Goal: Information Seeking & Learning: Understand process/instructions

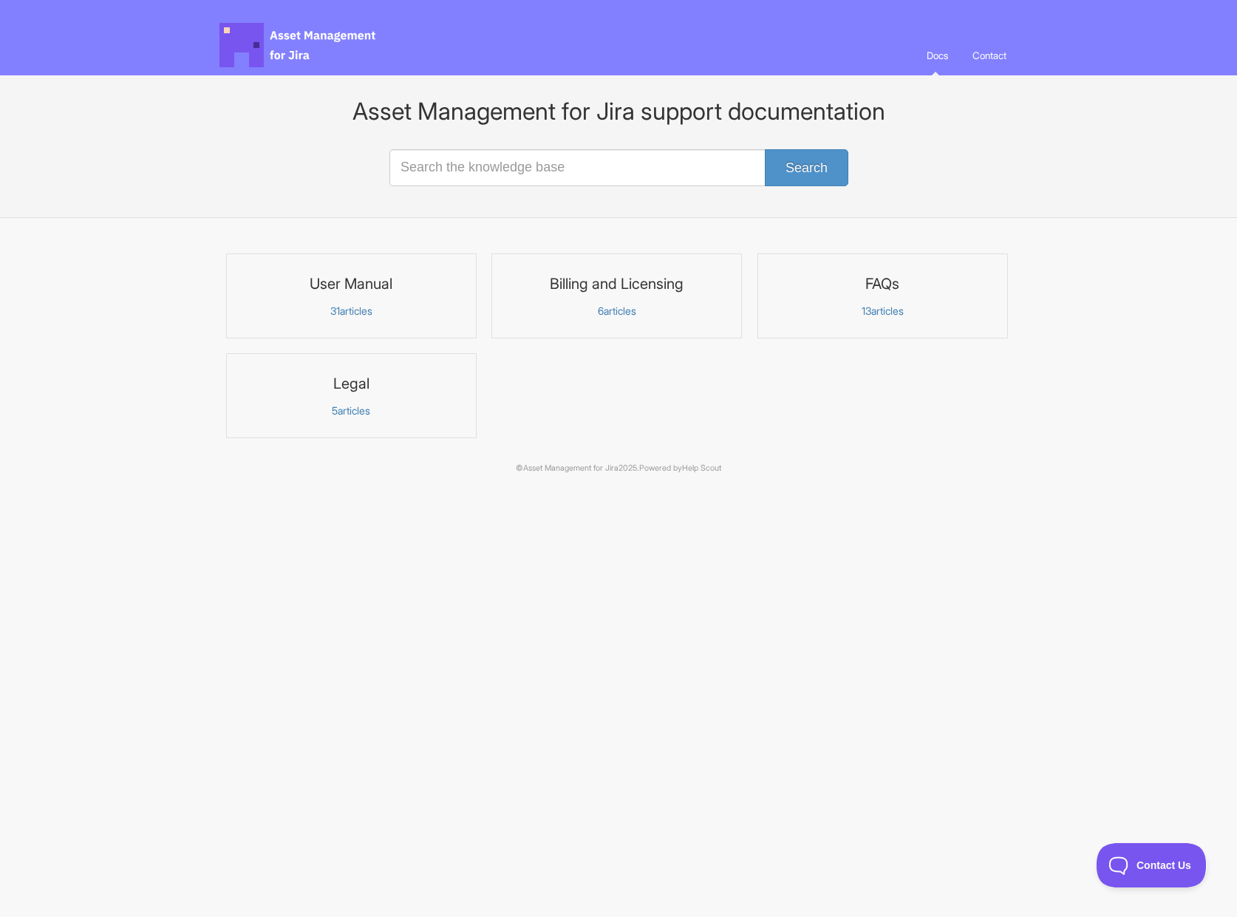
click at [358, 310] on p "31 articles" at bounding box center [351, 311] width 231 height 13
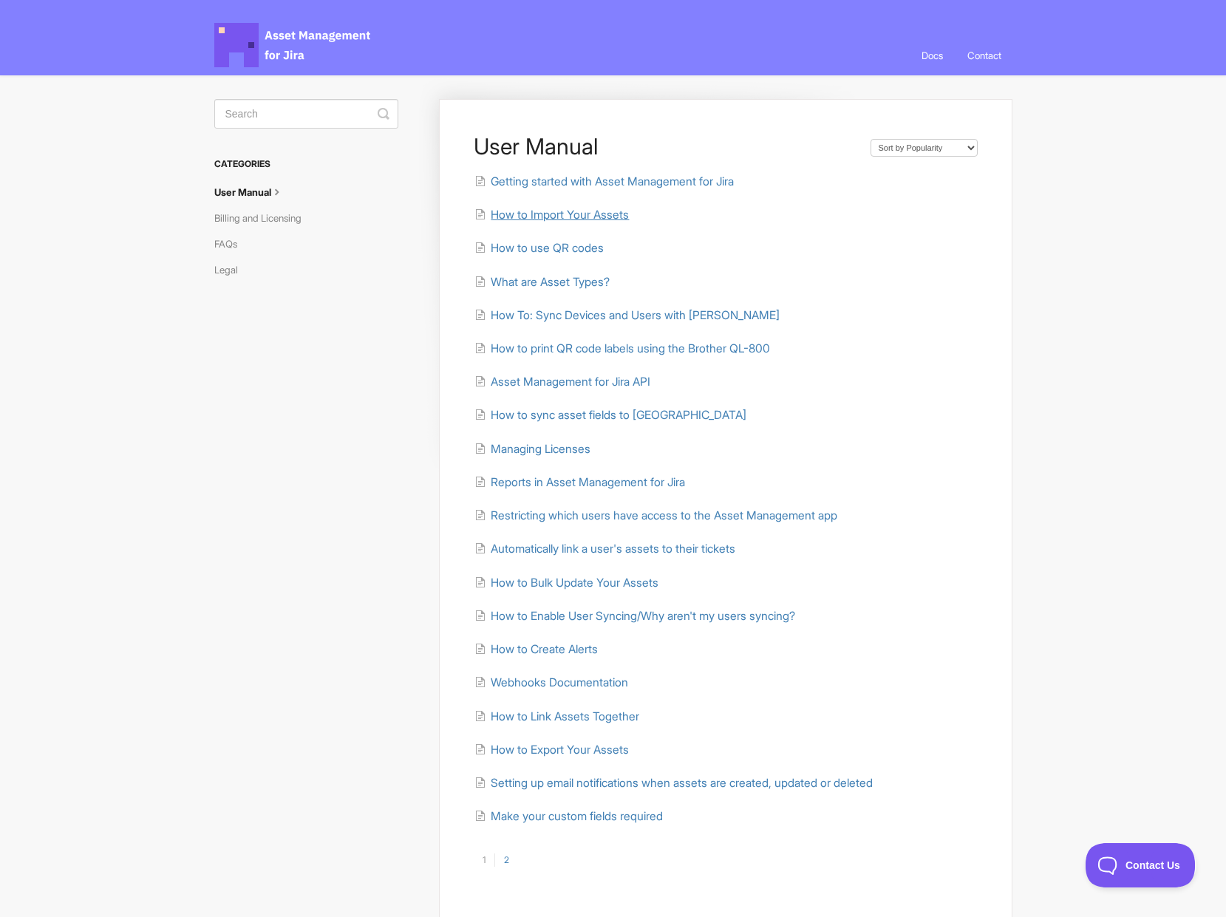
click at [539, 211] on span "How to Import Your Assets" at bounding box center [560, 215] width 138 height 14
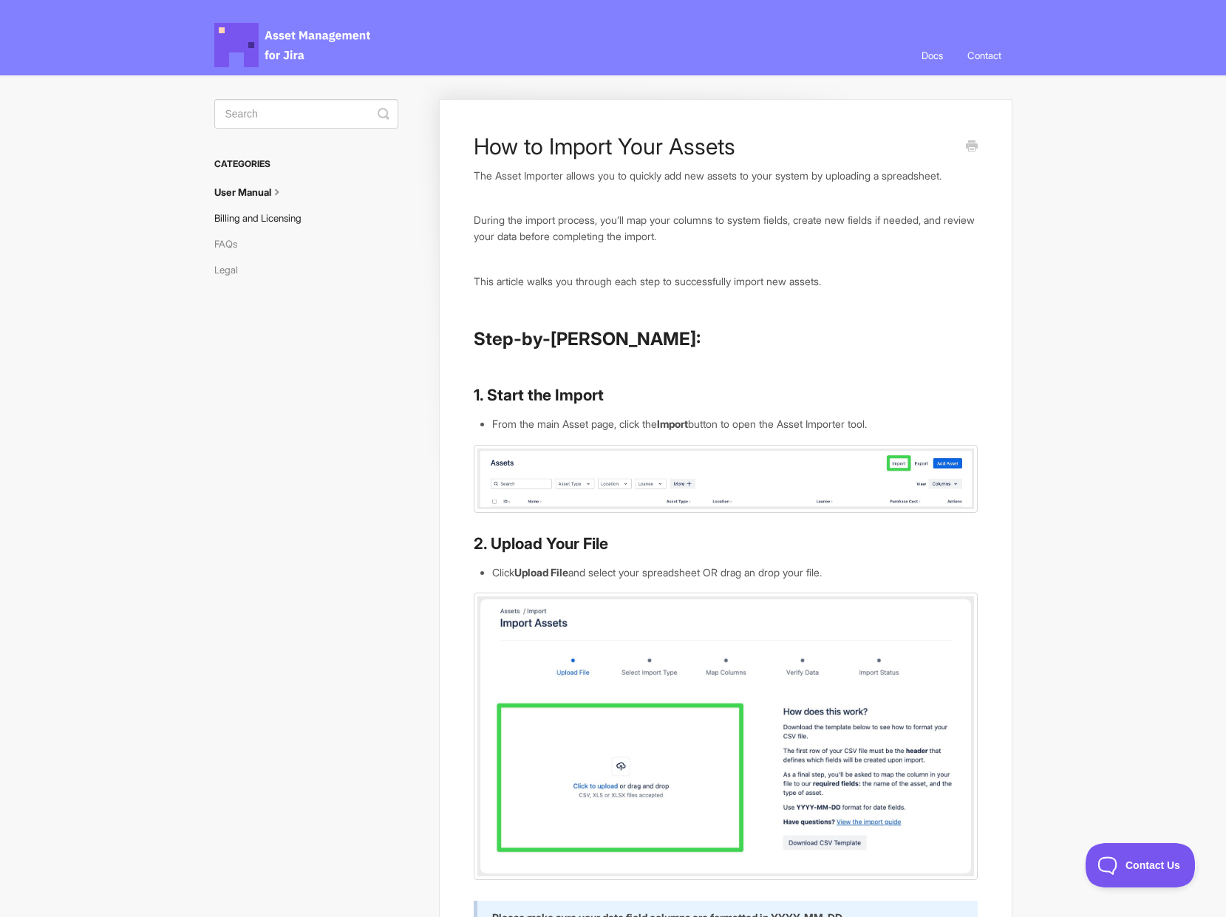
click at [254, 215] on link "Billing and Licensing" at bounding box center [263, 218] width 98 height 24
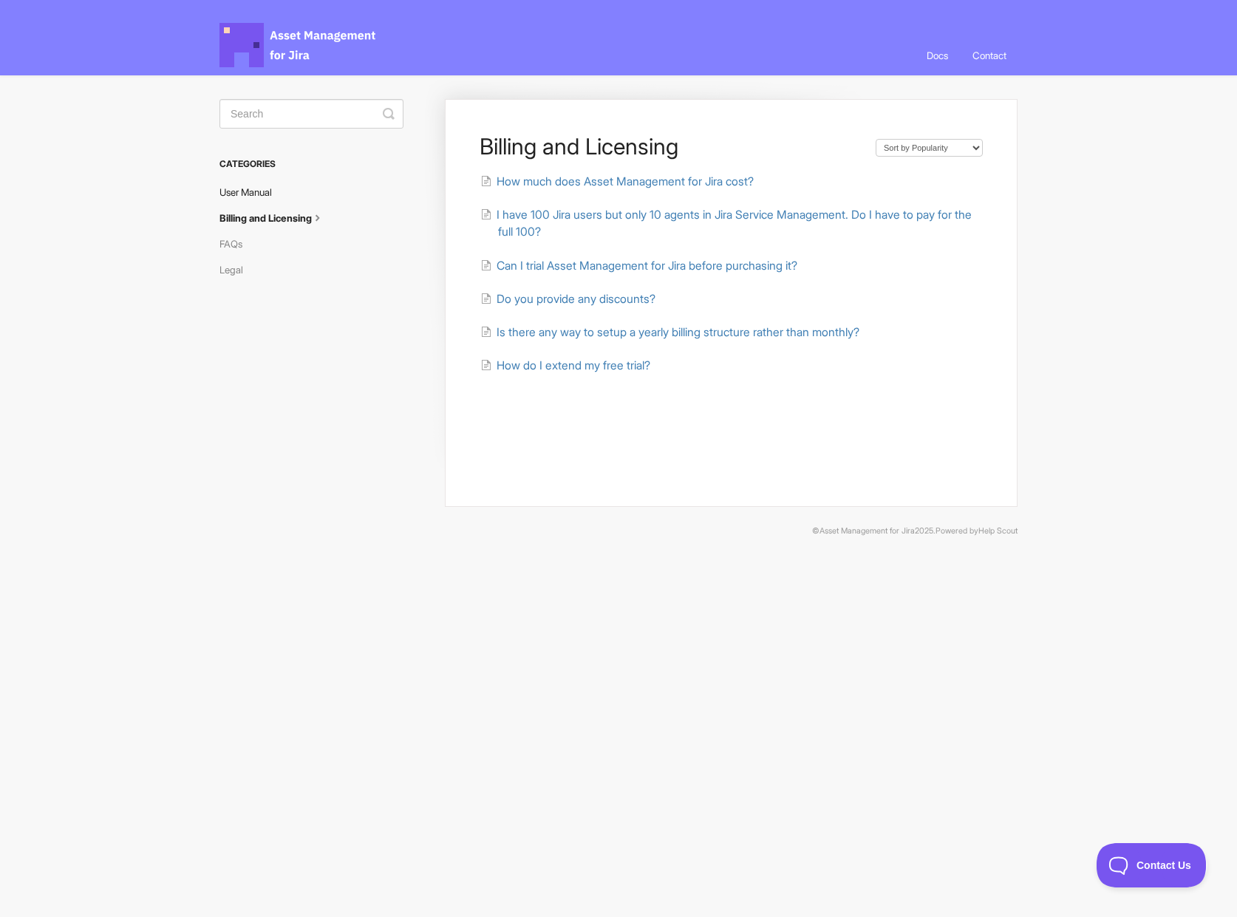
click at [254, 198] on link "User Manual" at bounding box center [252, 192] width 64 height 24
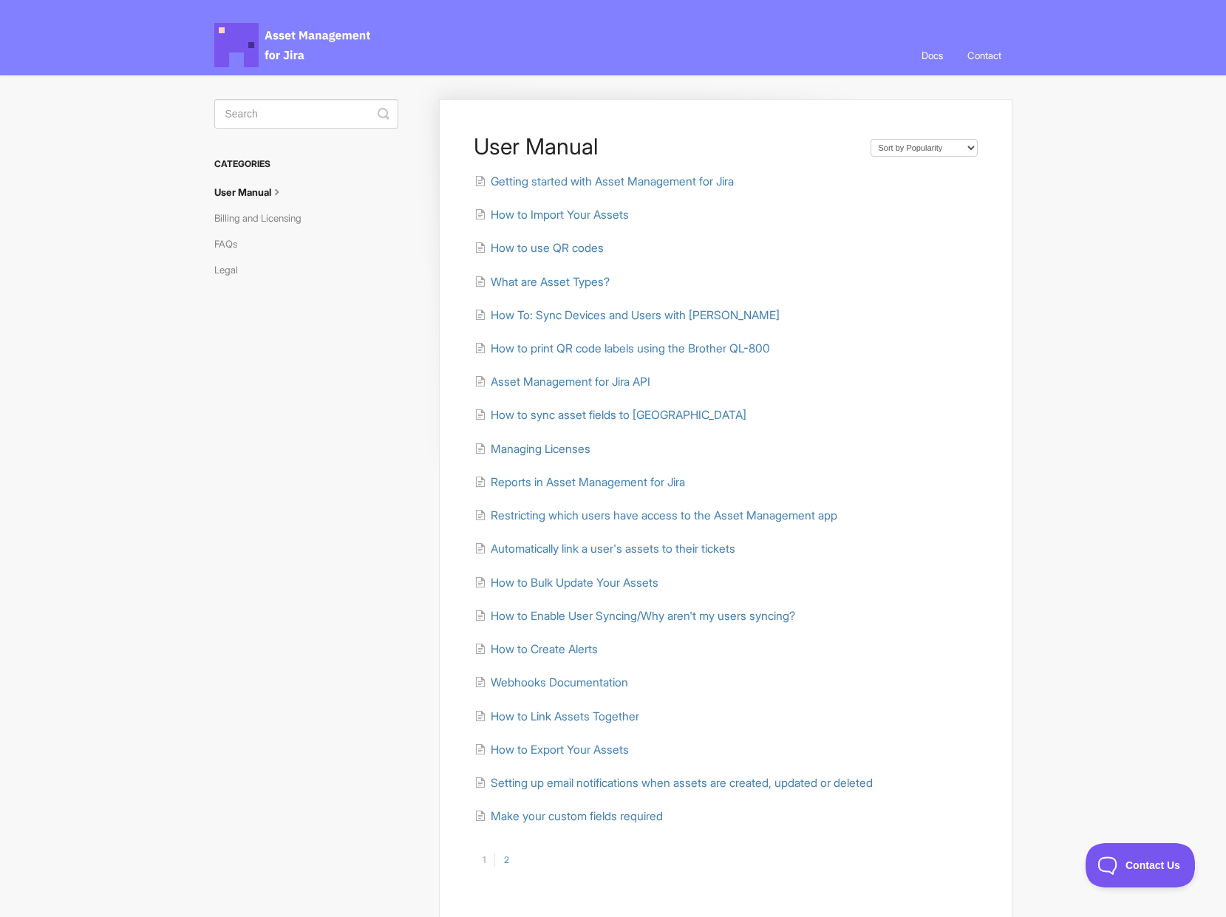
click at [278, 192] on icon at bounding box center [277, 191] width 12 height 12
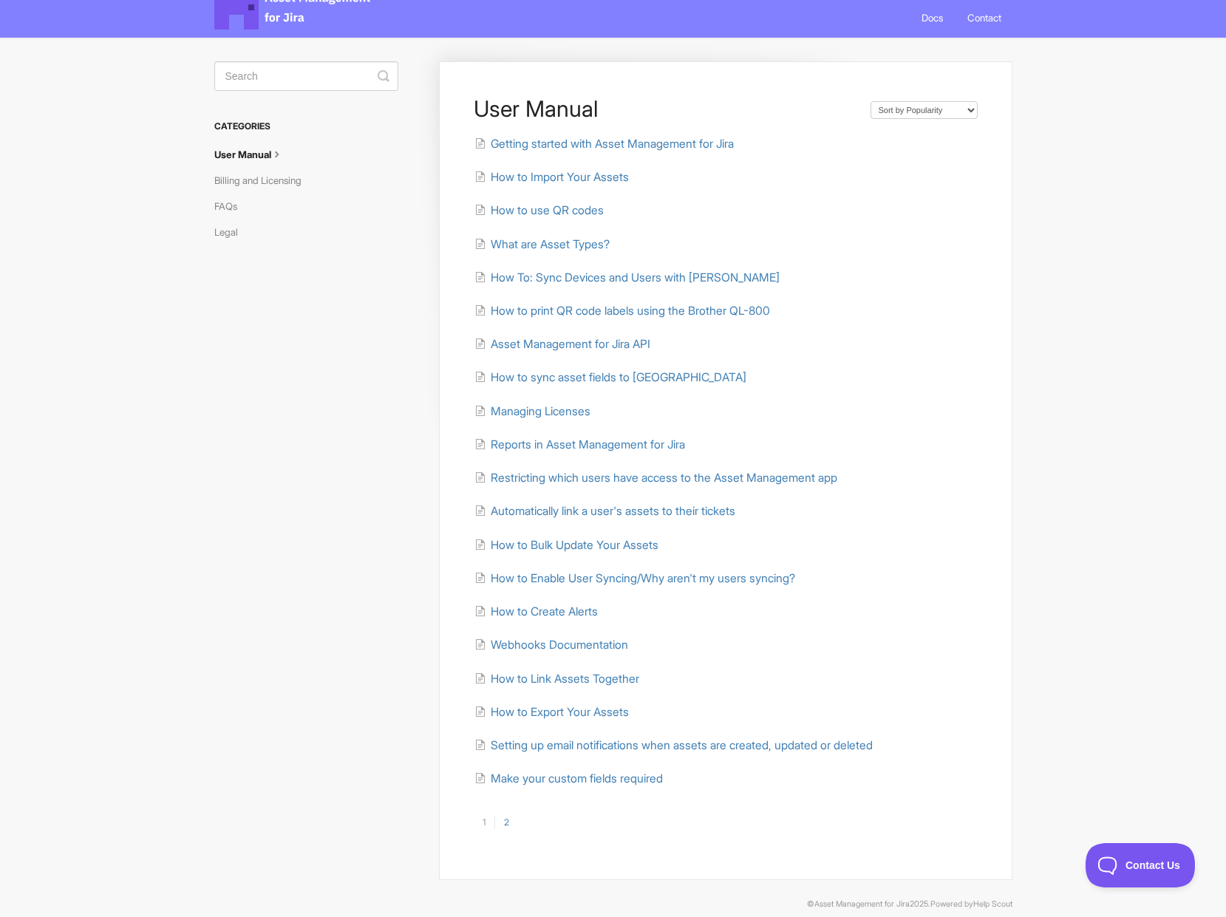
scroll to position [50, 0]
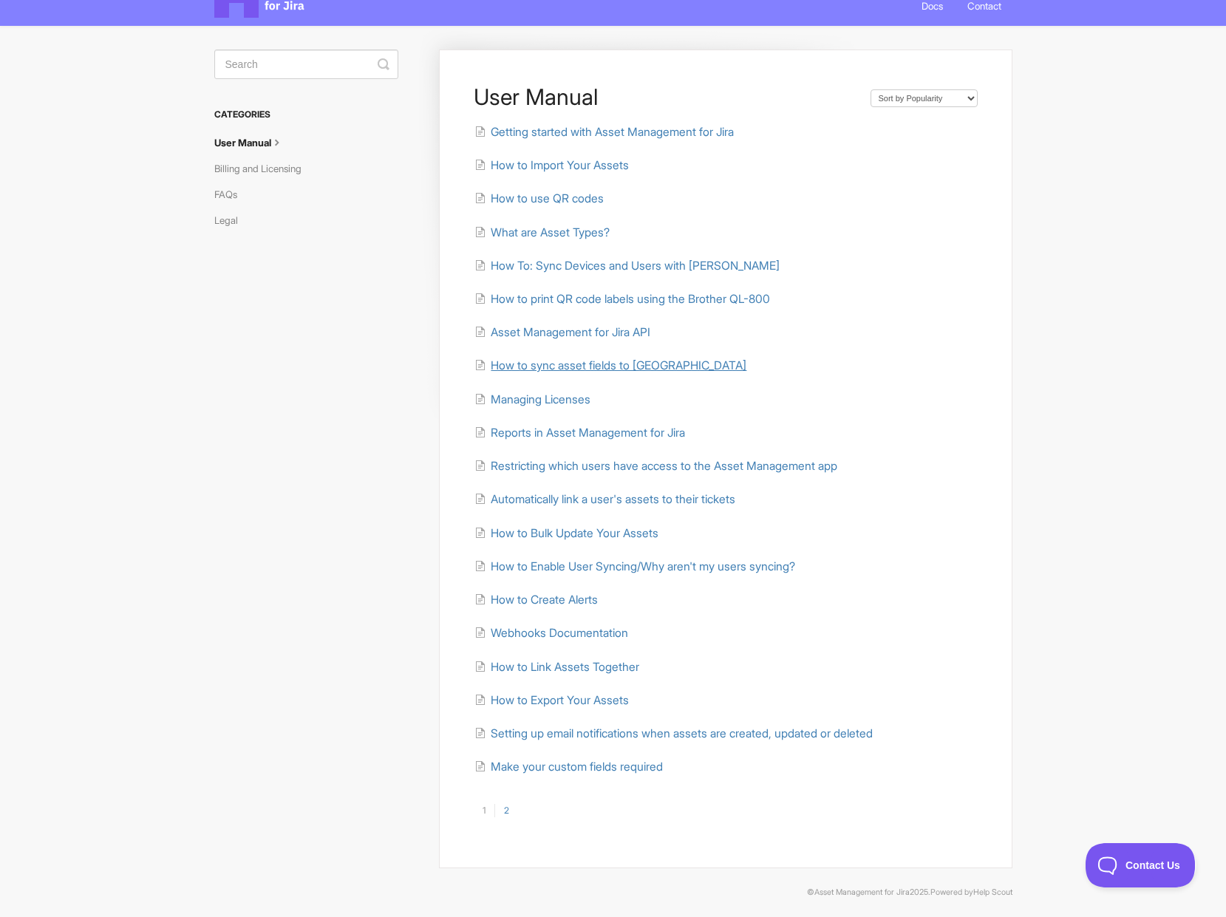
click at [542, 363] on span "How to sync asset fields to [GEOGRAPHIC_DATA]" at bounding box center [619, 365] width 256 height 14
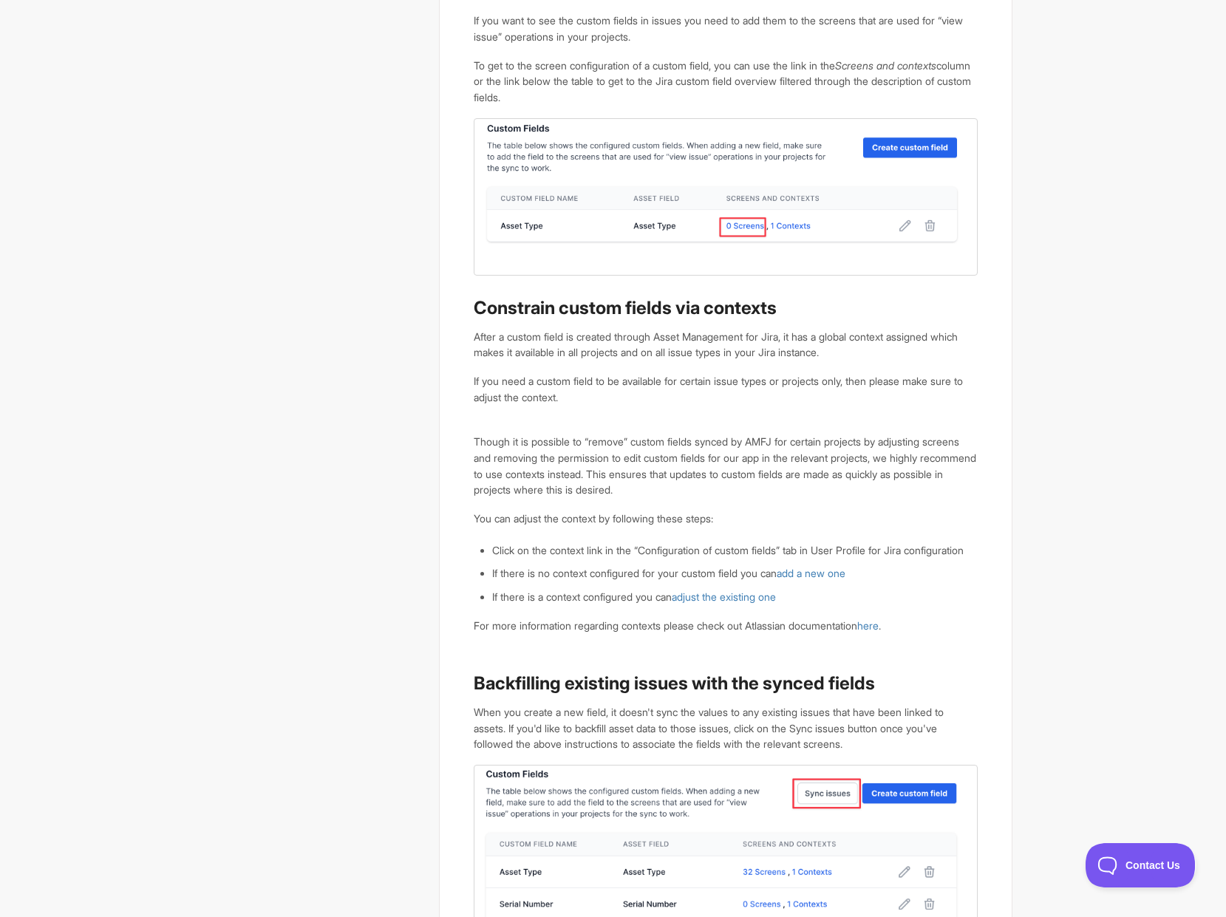
scroll to position [2175, 0]
